Goal: Task Accomplishment & Management: Manage account settings

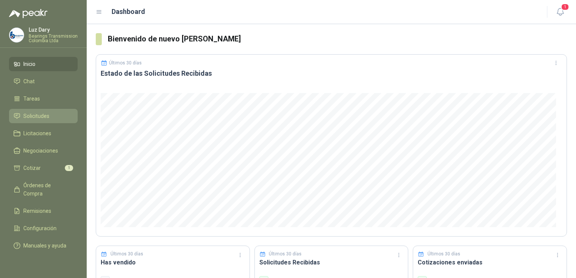
click at [42, 115] on span "Solicitudes" at bounding box center [36, 116] width 26 height 8
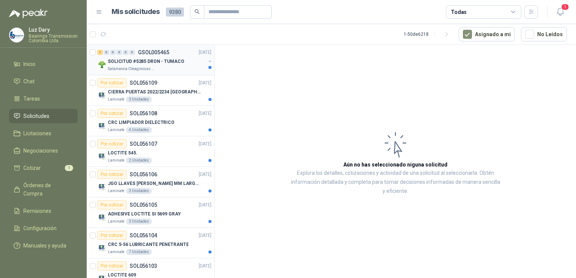
click at [157, 61] on p "SOLICITUD #5285 DRON - TUMACO" at bounding box center [146, 61] width 76 height 7
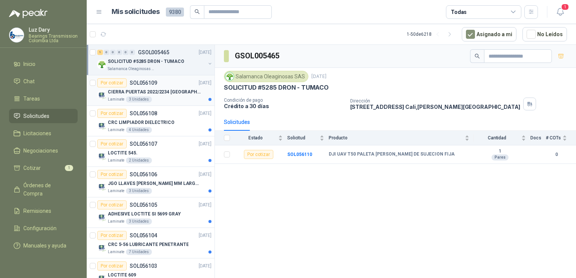
click at [138, 89] on p "CIERRA PUERTAS 2022/2234 [GEOGRAPHIC_DATA]" at bounding box center [155, 92] width 94 height 7
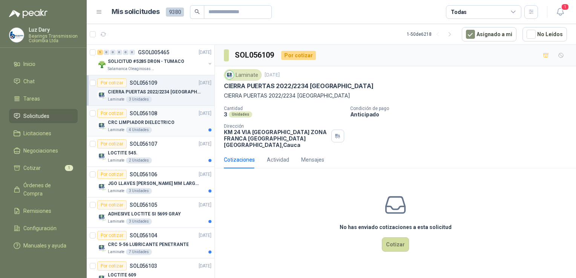
click at [142, 118] on div "CRC LIMPIADOR DIELECTRICO" at bounding box center [160, 122] width 104 height 9
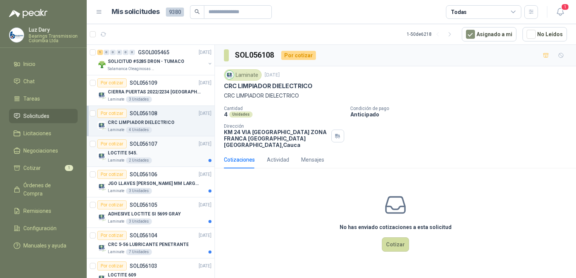
click at [148, 139] on div "Por cotizar SOL056107" at bounding box center [127, 143] width 60 height 9
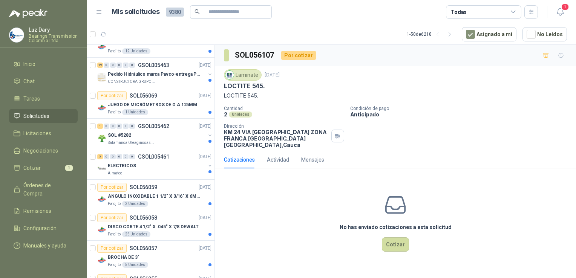
scroll to position [452, 0]
